Goal: Information Seeking & Learning: Learn about a topic

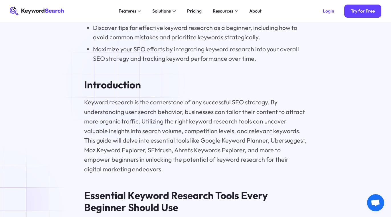
scroll to position [668, 0]
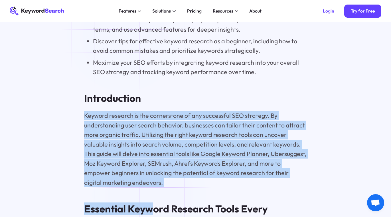
drag, startPoint x: 84, startPoint y: 118, endPoint x: 151, endPoint y: 195, distance: 101.7
click at [144, 175] on p "Keyword research is the cornerstone of any successful SEO strategy. By understa…" at bounding box center [195, 149] width 223 height 76
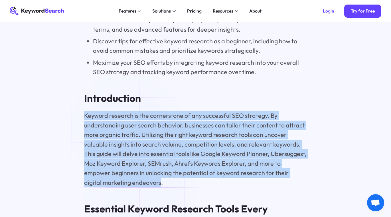
drag, startPoint x: 84, startPoint y: 121, endPoint x: 142, endPoint y: 190, distance: 90.1
click at [142, 187] on p "Keyword research is the cornerstone of any successful SEO strategy. By understa…" at bounding box center [195, 149] width 223 height 76
copy p "Keyword research is the cornerstone of any successful SEO strategy. By understa…"
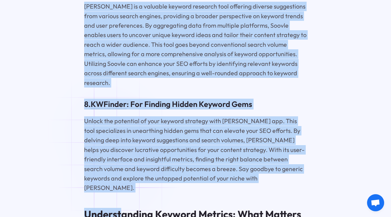
scroll to position [1695, 0]
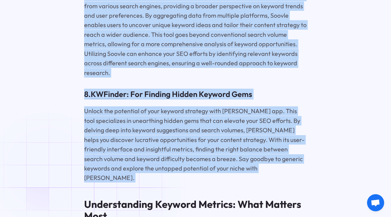
drag, startPoint x: 84, startPoint y: 84, endPoint x: 48, endPoint y: 169, distance: 91.9
copy div "7. Loremi Dolorsi Ametcon : Adi Elitsedd Eiusm Tempori Utlabo’e Dolorem Aliquae…"
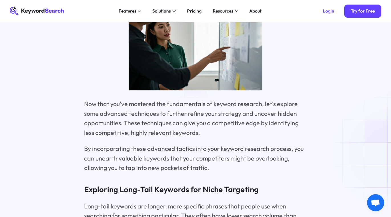
scroll to position [3537, 0]
